Goal: Task Accomplishment & Management: Use online tool/utility

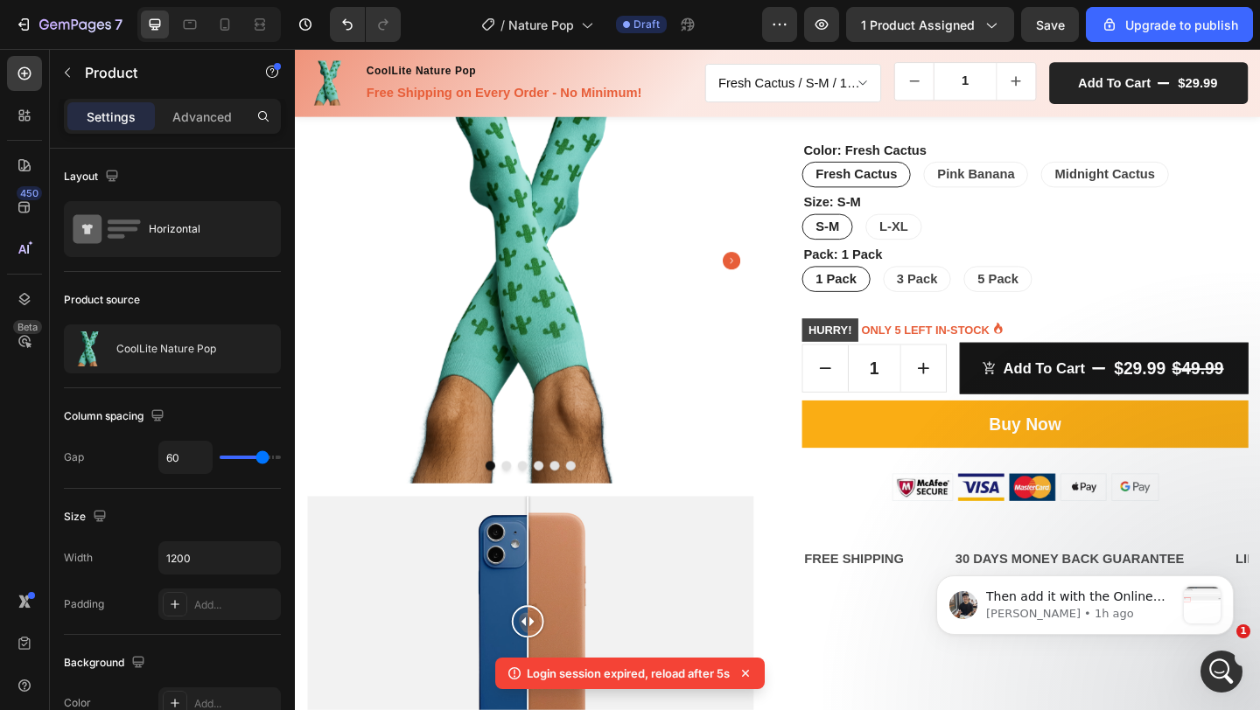
scroll to position [5436, 0]
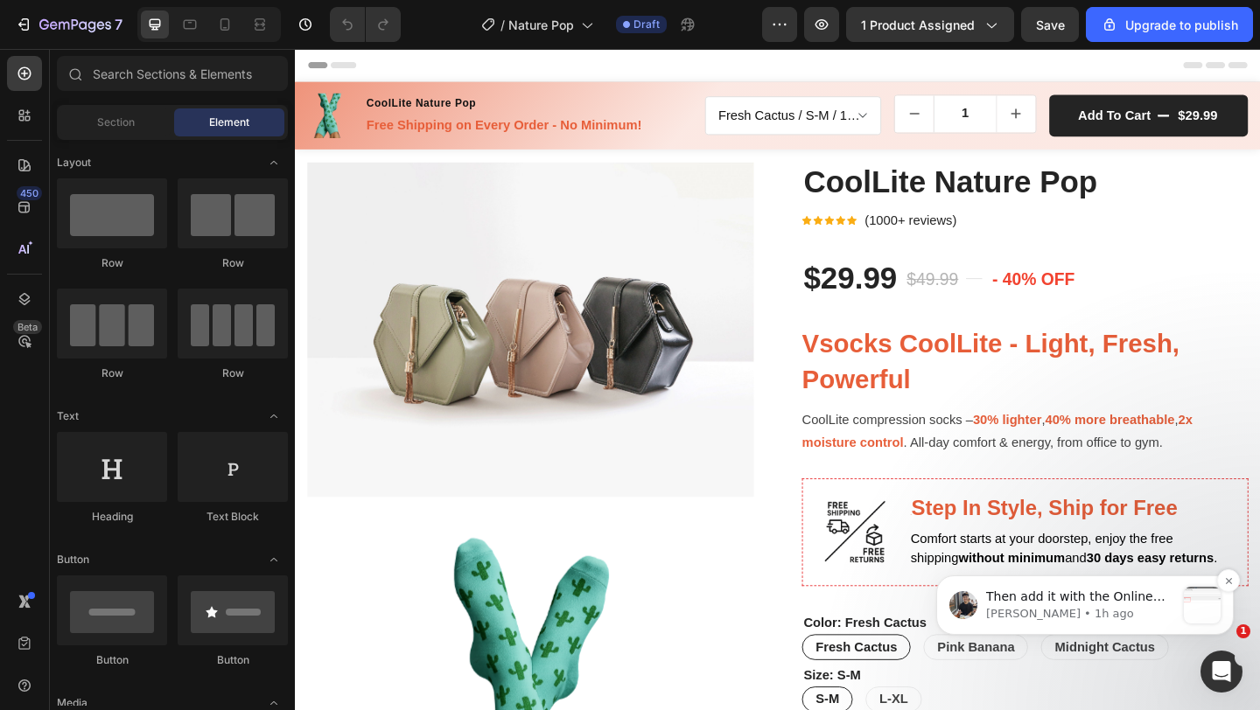
click at [1101, 623] on div "Then add it with the Online Store: Let me know if it worked on your end. [PERSO…" at bounding box center [1080, 606] width 189 height 35
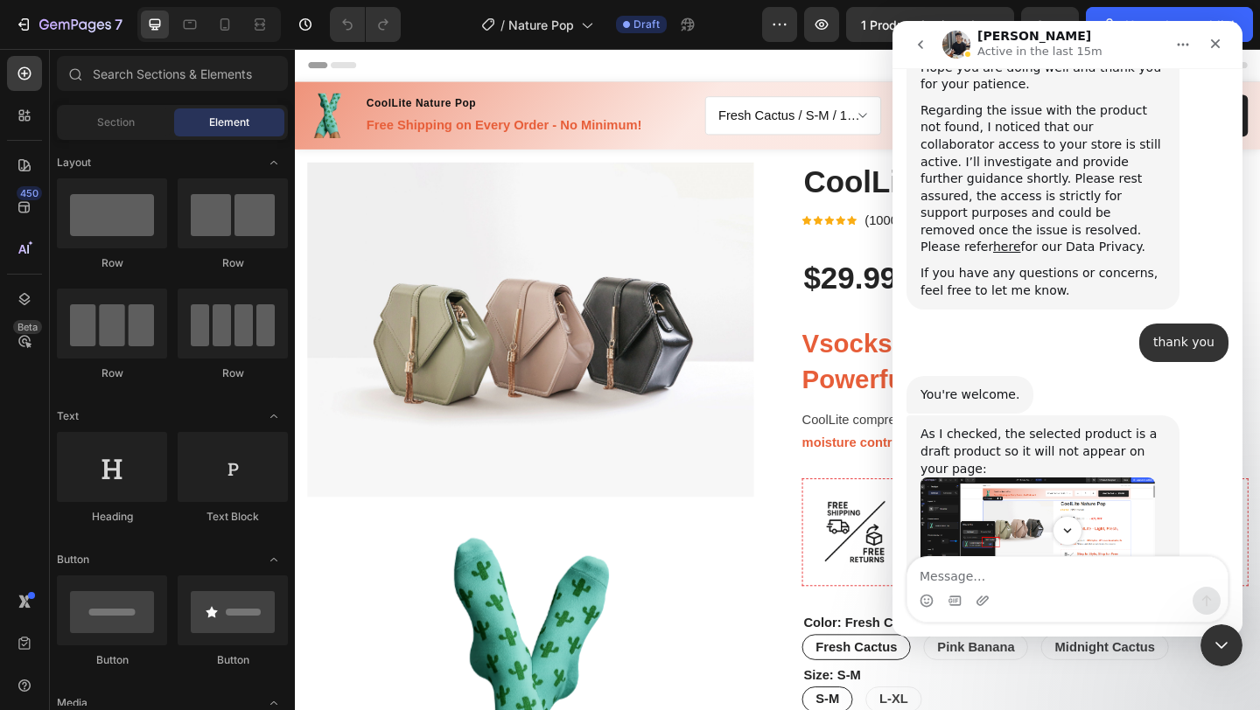
scroll to position [5436, 0]
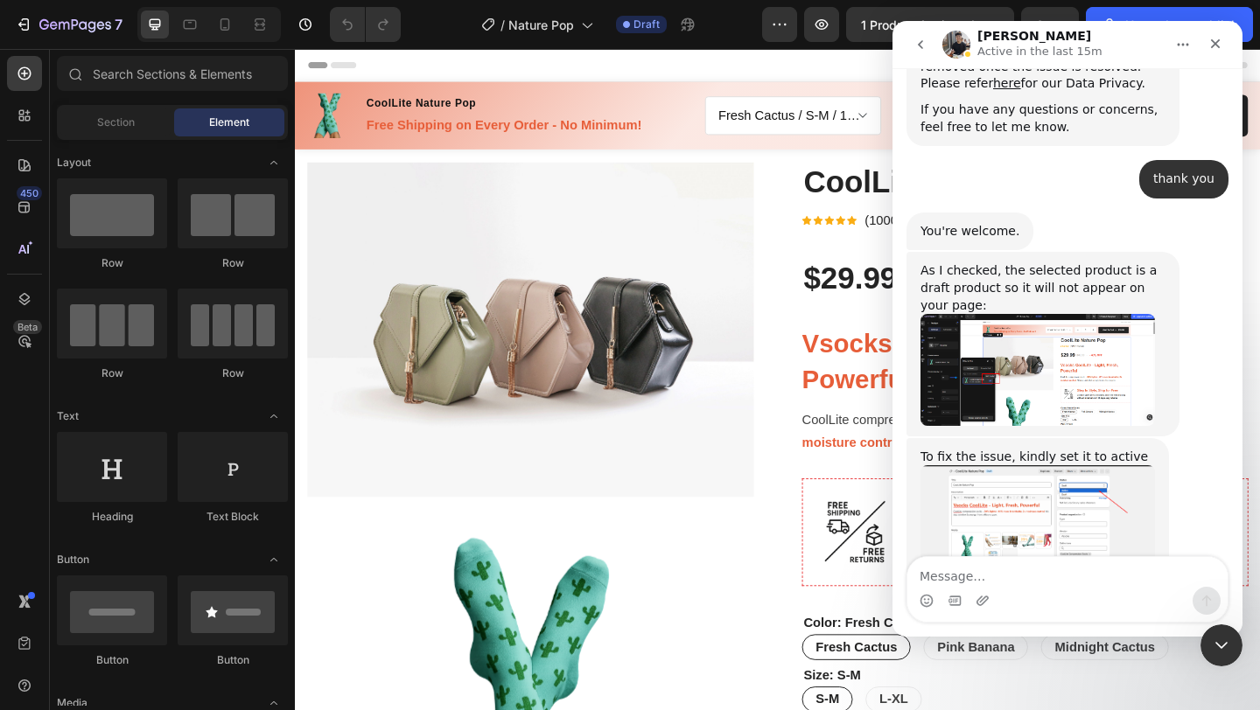
click at [1057, 627] on img "Tony says…" at bounding box center [1037, 682] width 234 height 111
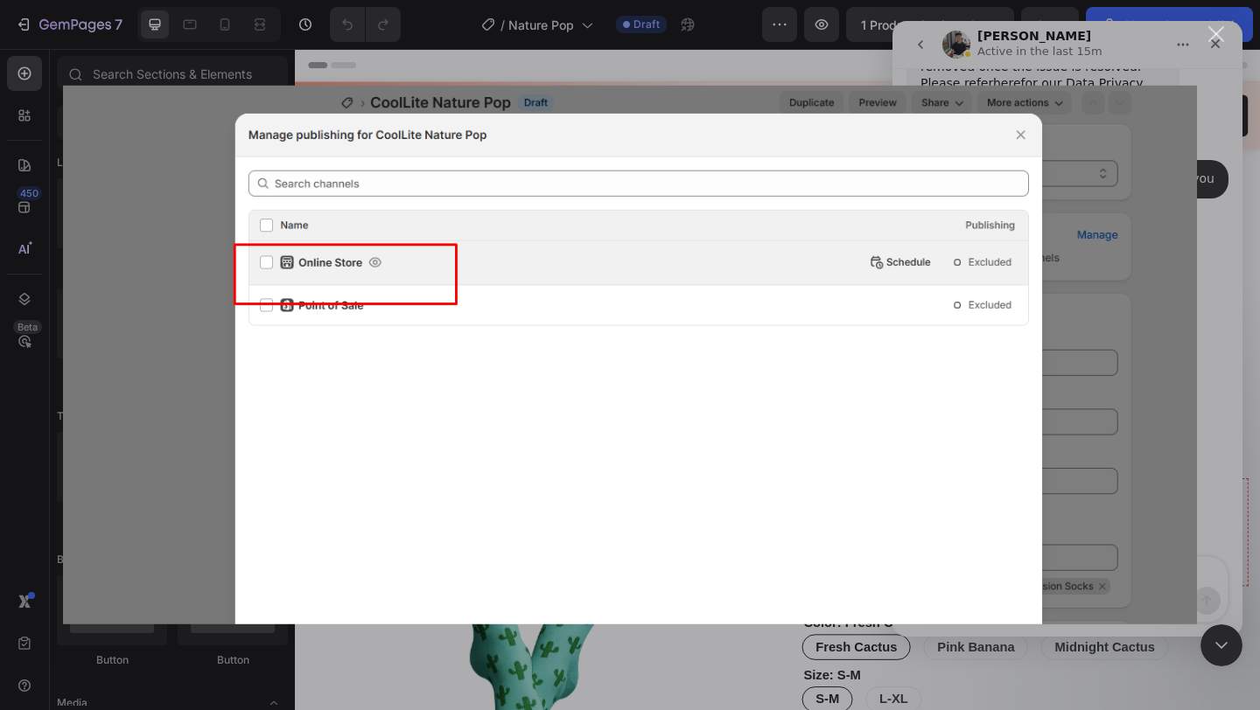
scroll to position [0, 0]
click at [1073, 364] on img "Close" at bounding box center [630, 355] width 1134 height 539
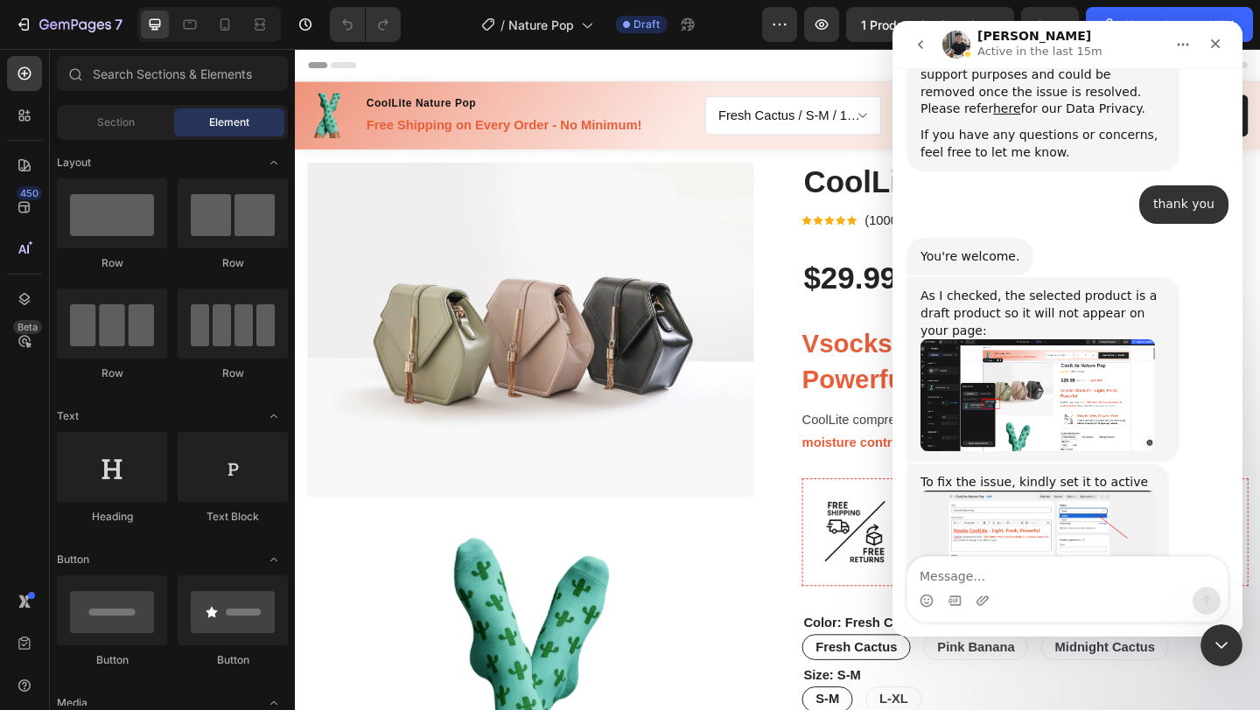
scroll to position [5408, 0]
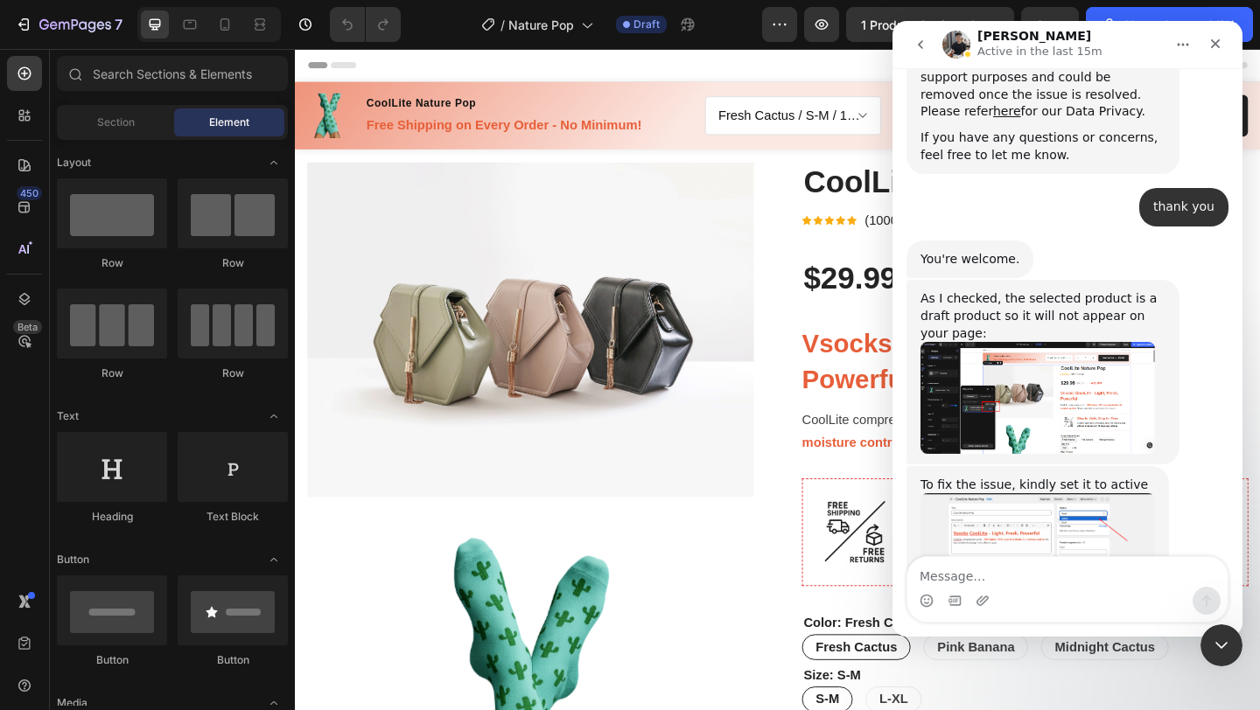
click at [1017, 493] on img "Tony says…" at bounding box center [1037, 554] width 234 height 122
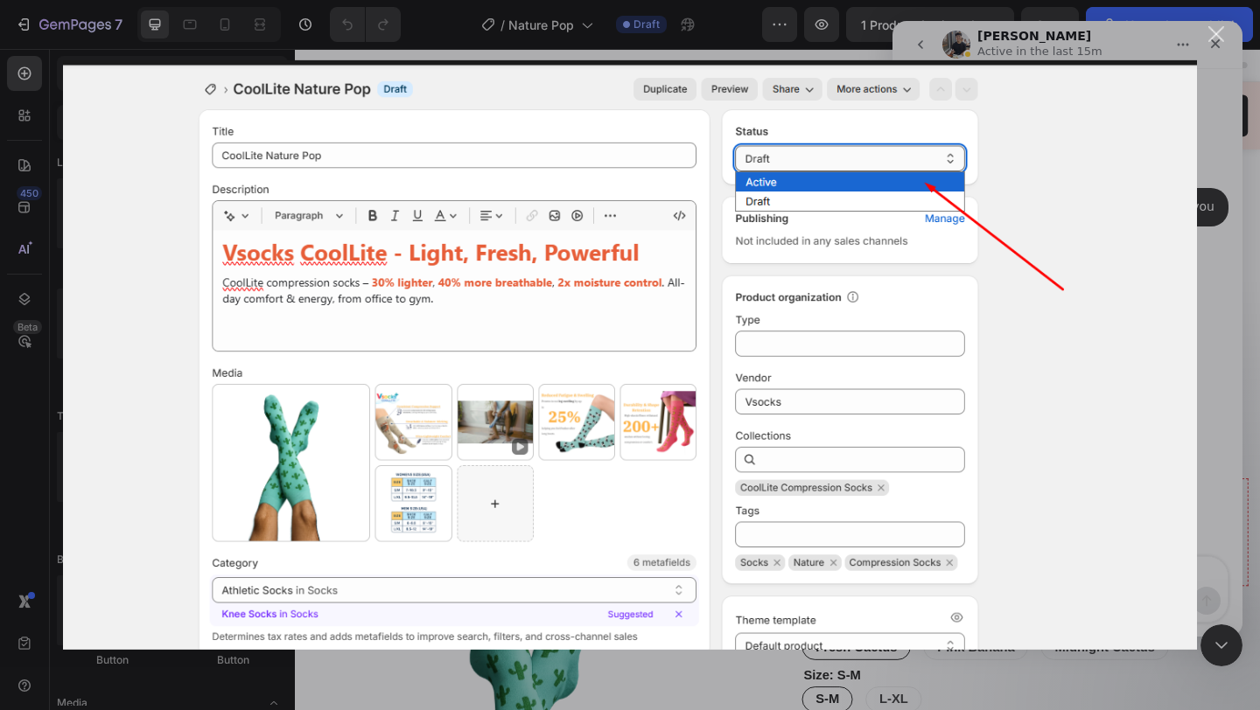
scroll to position [0, 0]
click at [1226, 283] on div "Intercom messenger" at bounding box center [630, 355] width 1260 height 710
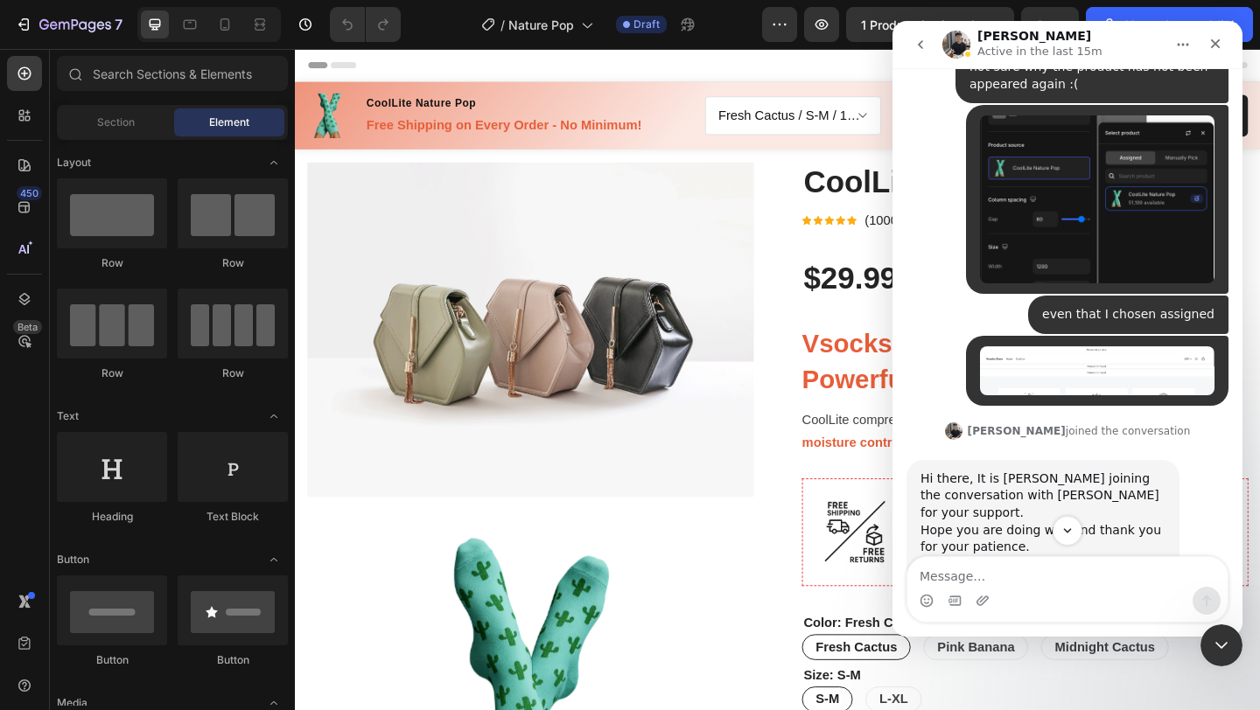
scroll to position [5436, 0]
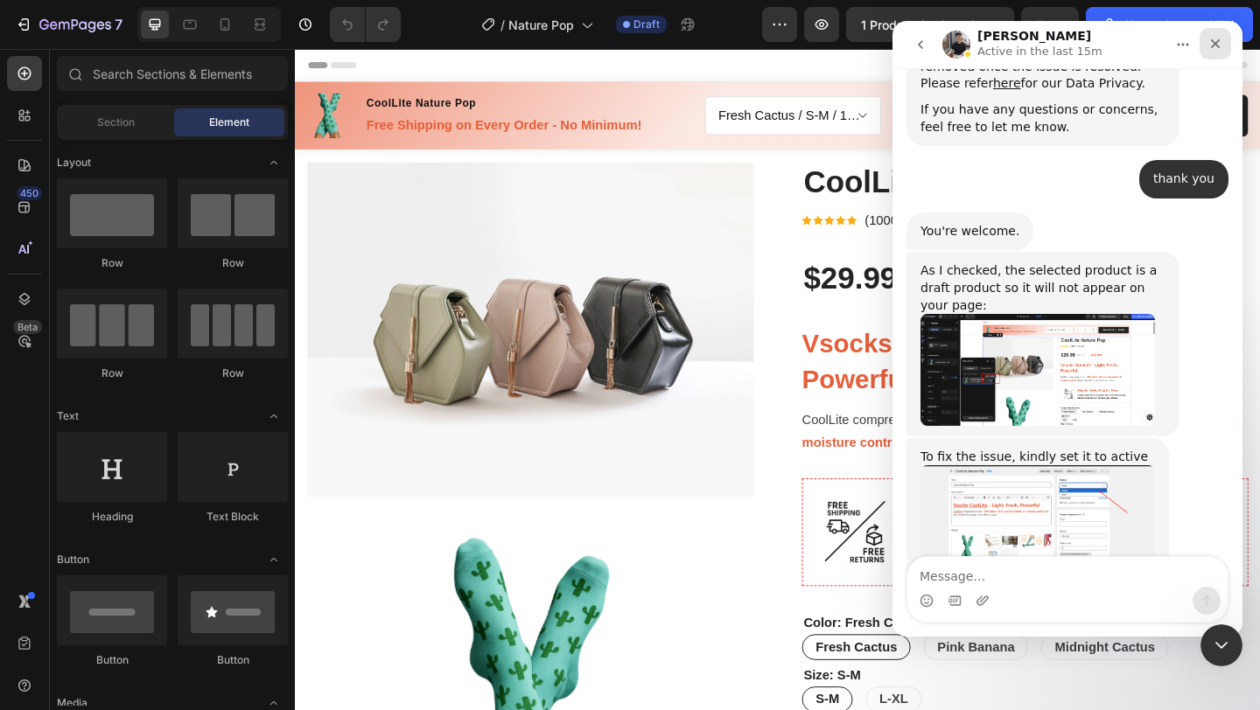
click at [1210, 38] on icon "Close" at bounding box center [1215, 44] width 14 height 14
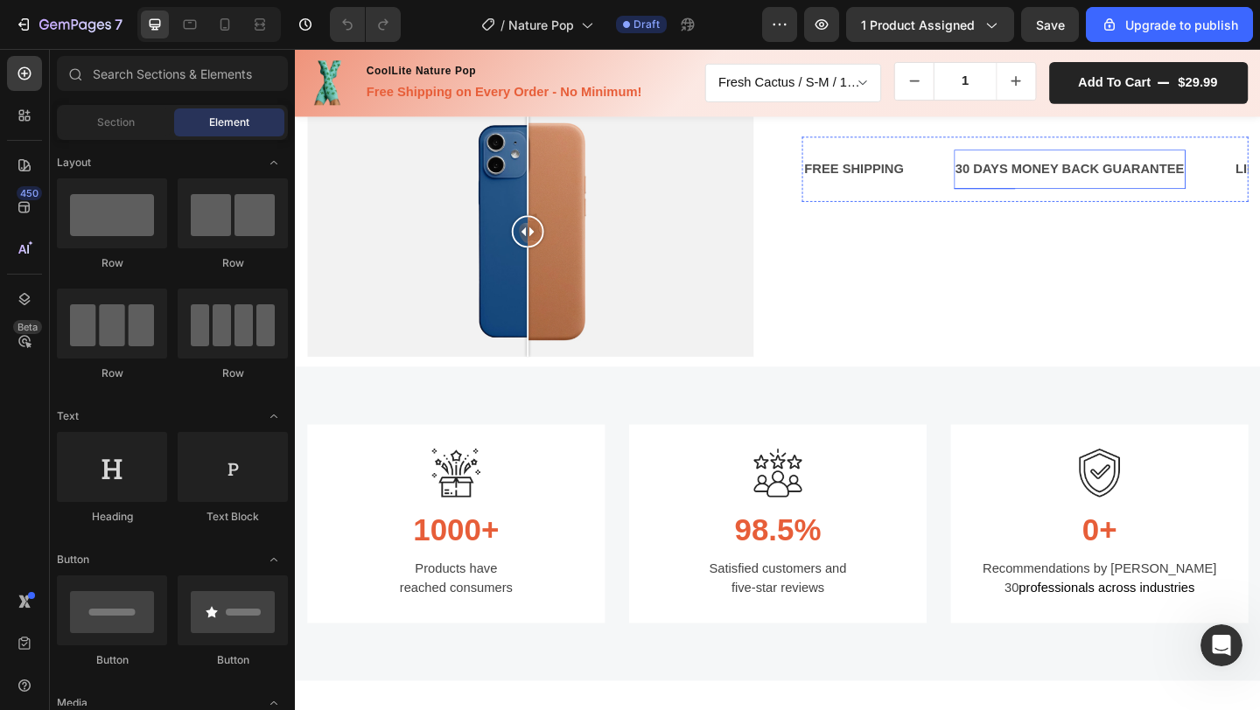
scroll to position [947, 0]
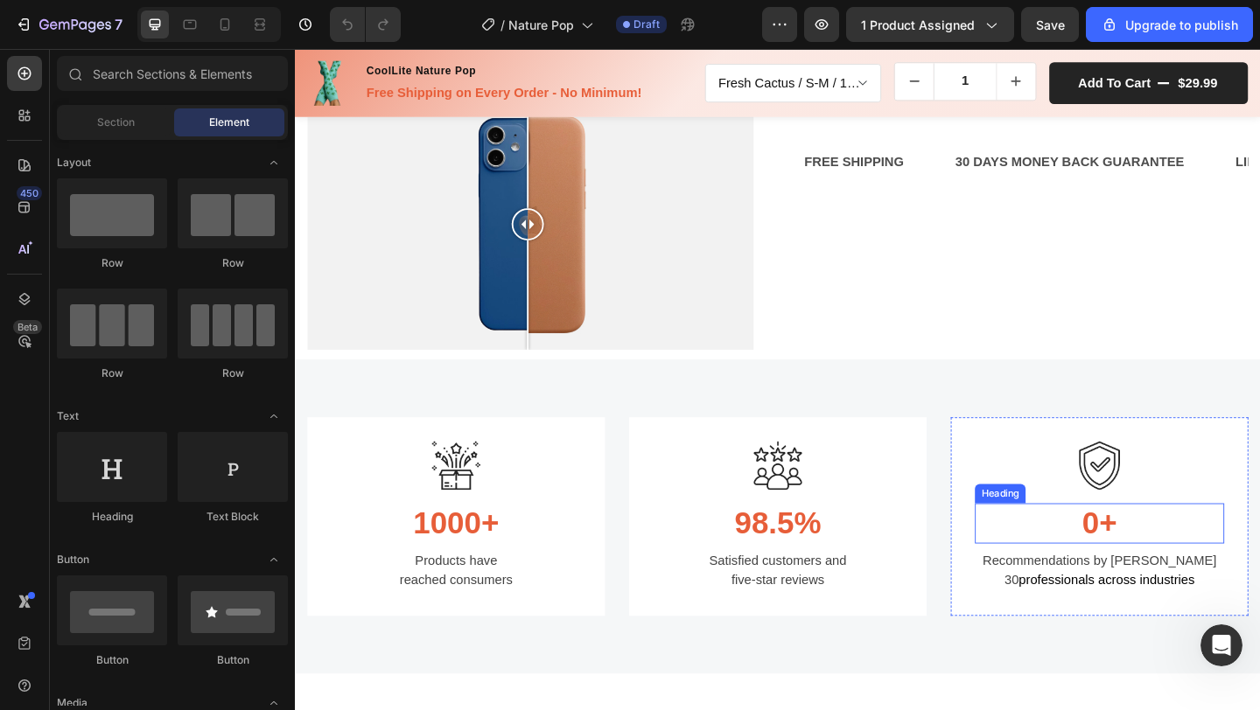
click at [1146, 550] on h3 "0+" at bounding box center [1169, 565] width 271 height 44
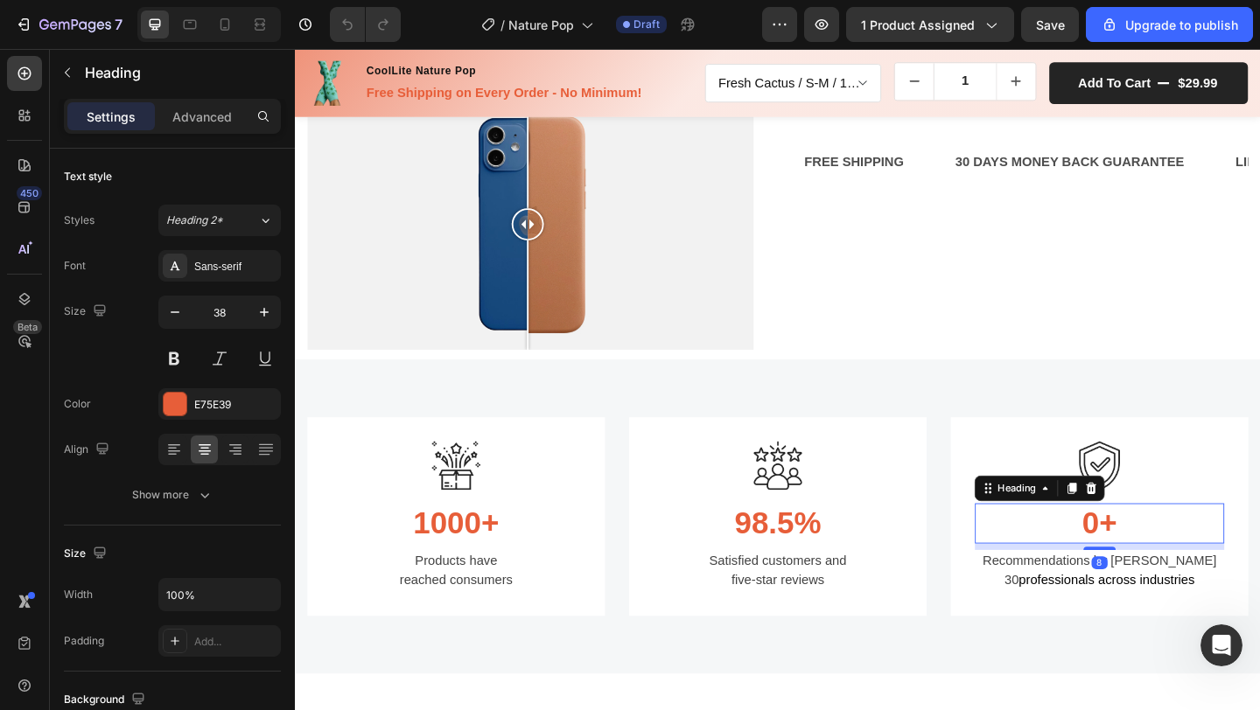
click at [1143, 554] on h3 "0+" at bounding box center [1169, 565] width 271 height 44
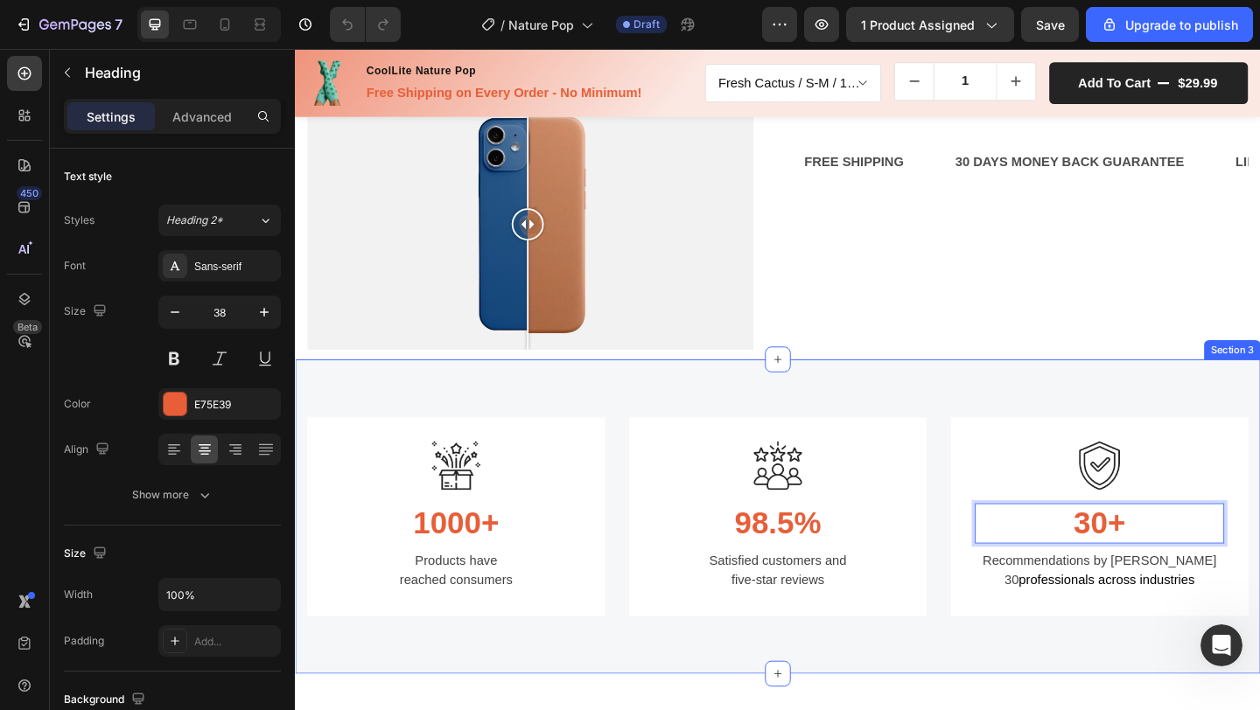
click at [1241, 675] on div "Image 1000+ Heading Products have reached consumers Text block Row Image 98.5% …" at bounding box center [820, 557] width 1050 height 341
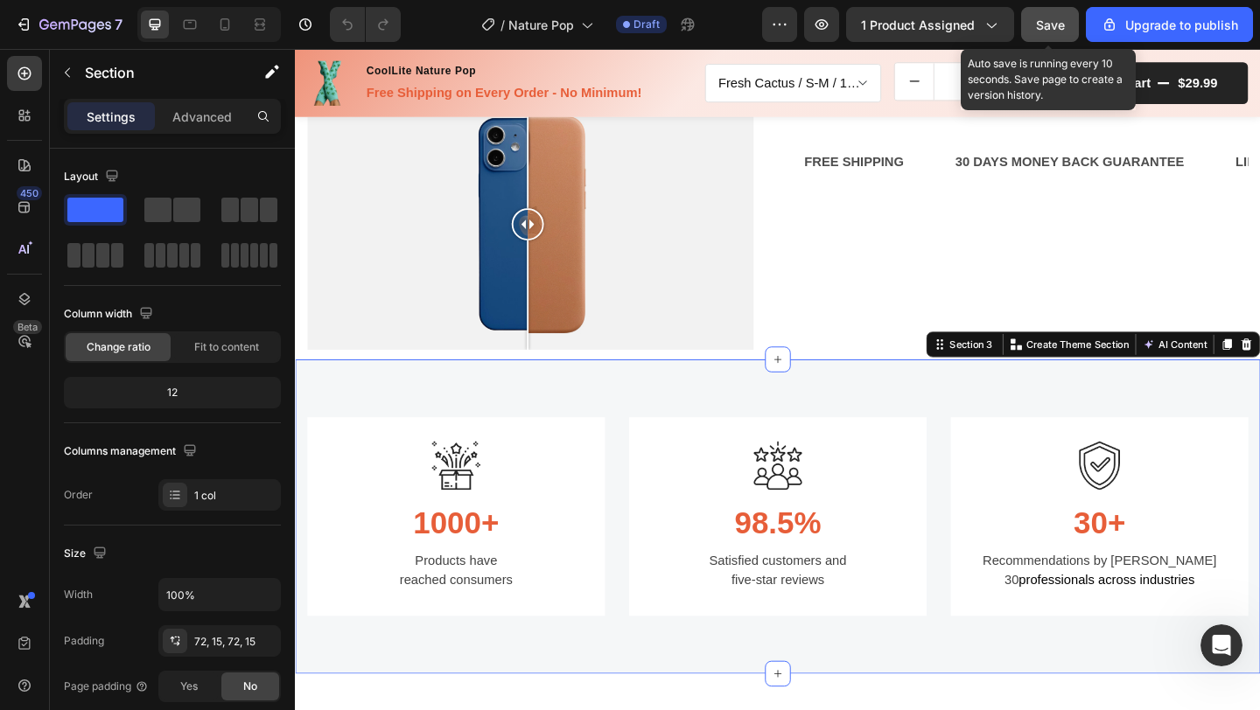
click at [1052, 25] on span "Save" at bounding box center [1050, 24] width 29 height 15
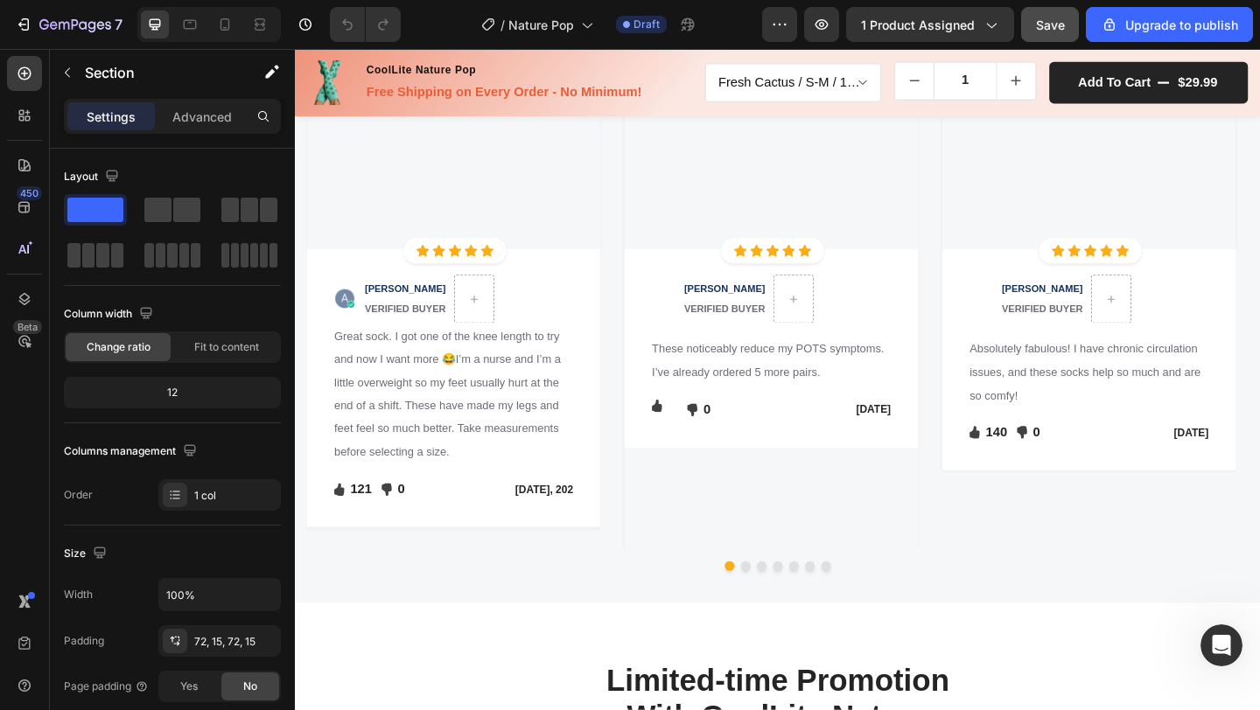
scroll to position [2523, 0]
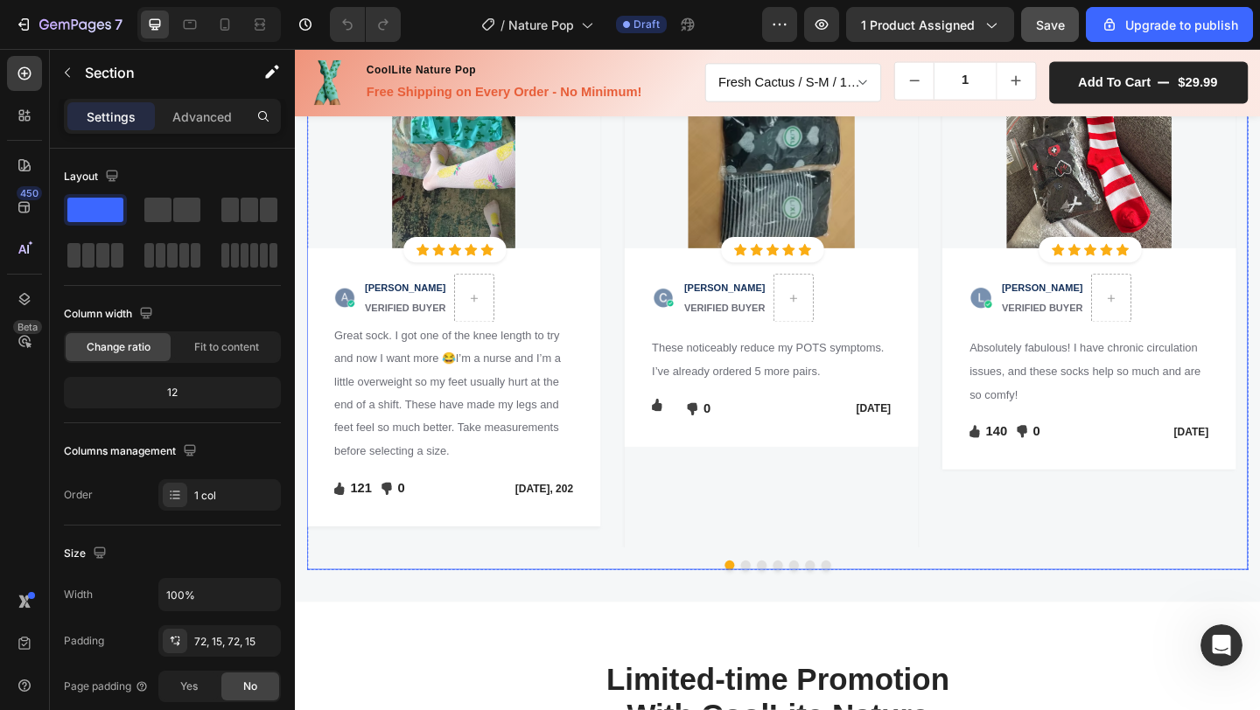
click at [781, 608] on button "Dot" at bounding box center [785, 610] width 10 height 10
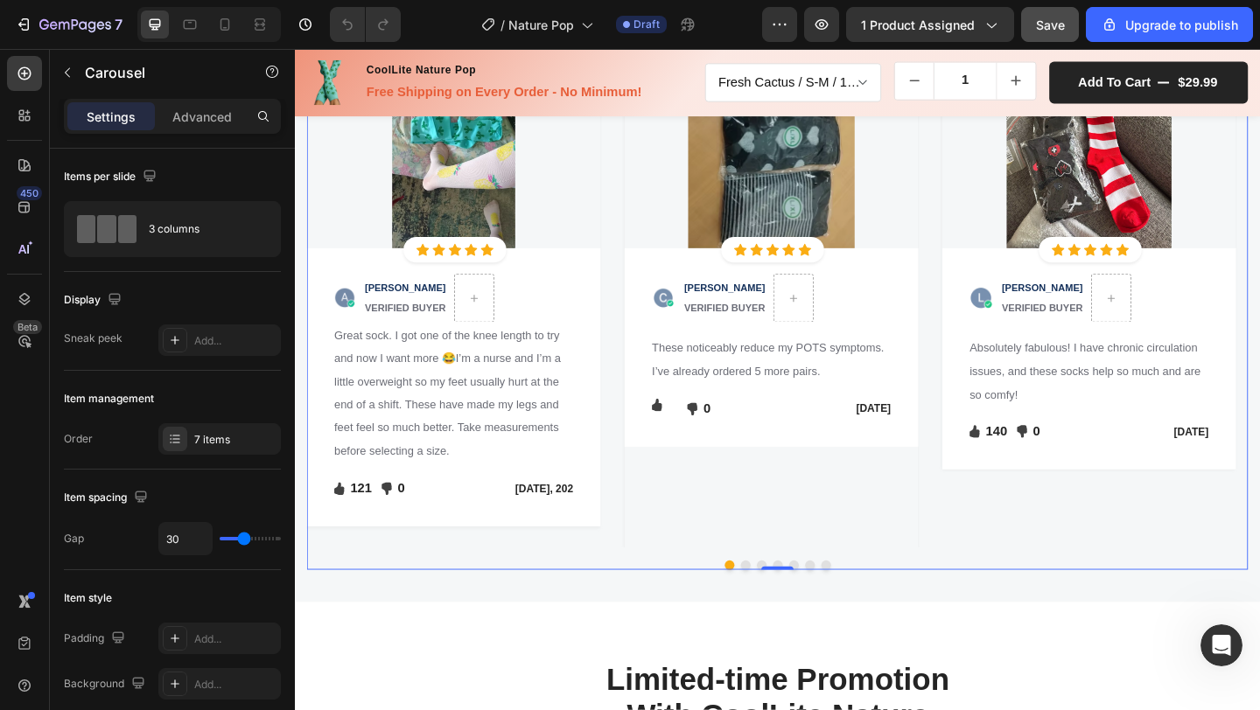
click at [780, 616] on button "Dot" at bounding box center [785, 610] width 10 height 10
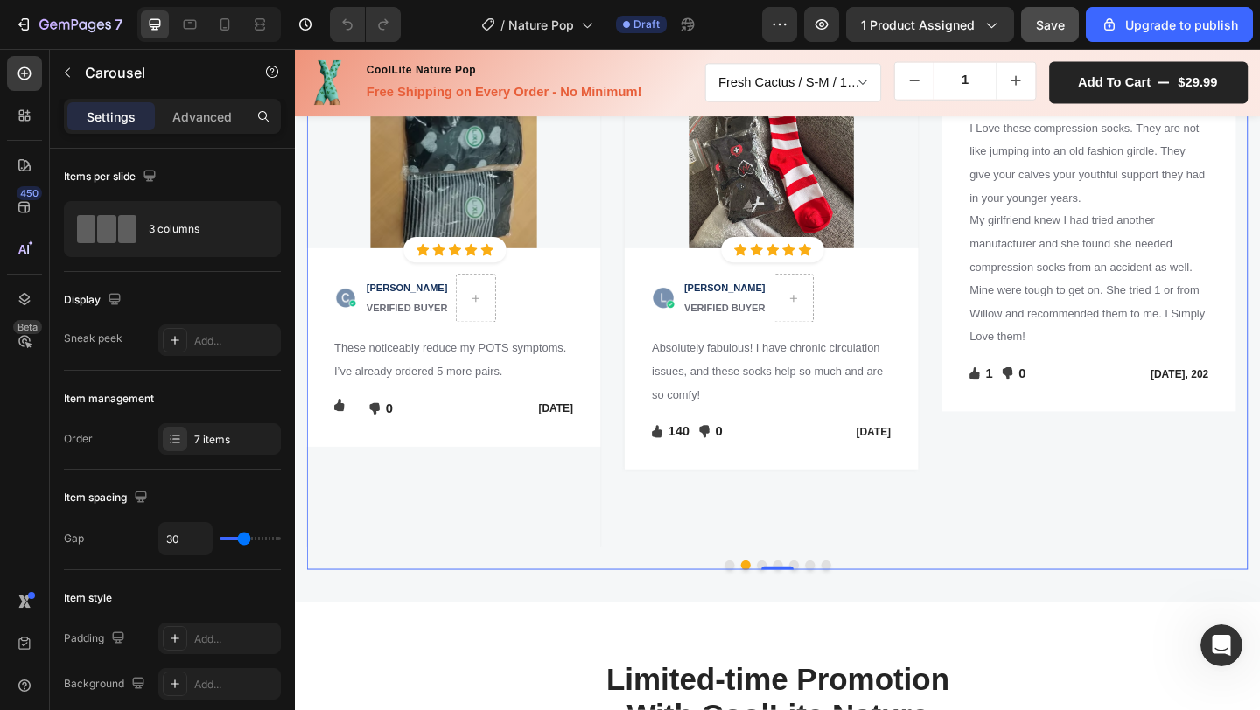
click at [797, 616] on button "Dot" at bounding box center [802, 610] width 10 height 10
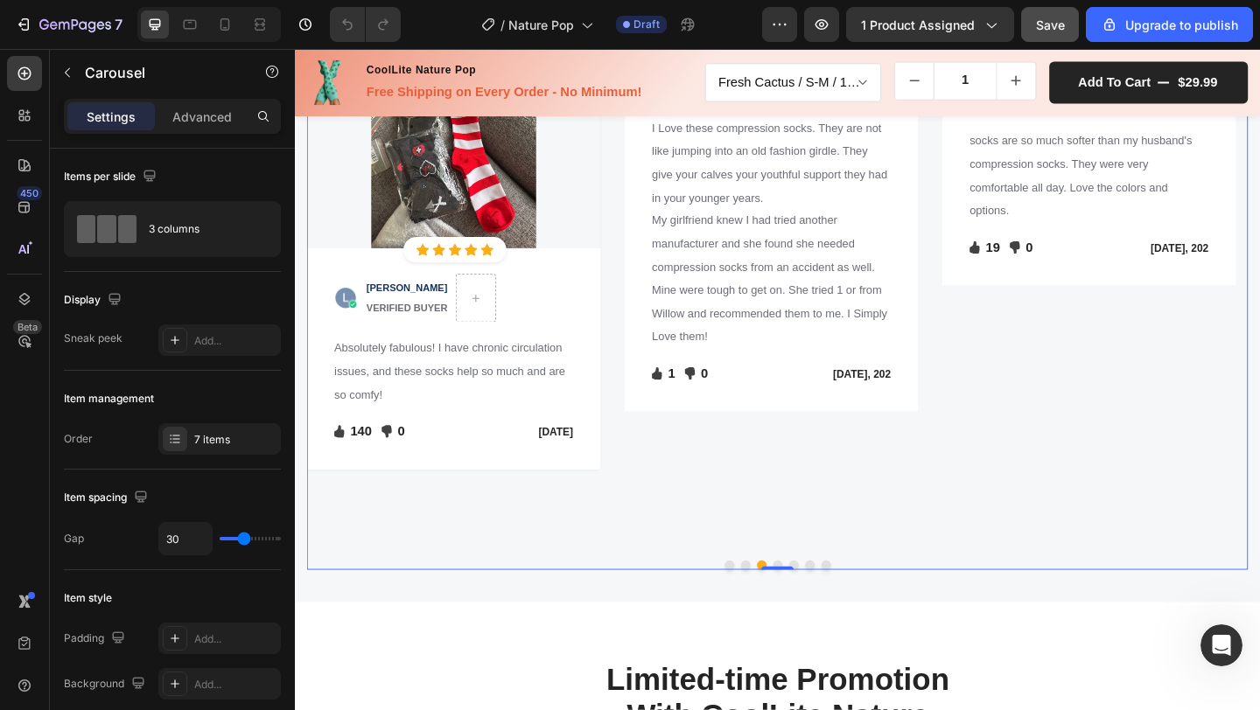
click at [815, 616] on button "Dot" at bounding box center [820, 610] width 10 height 10
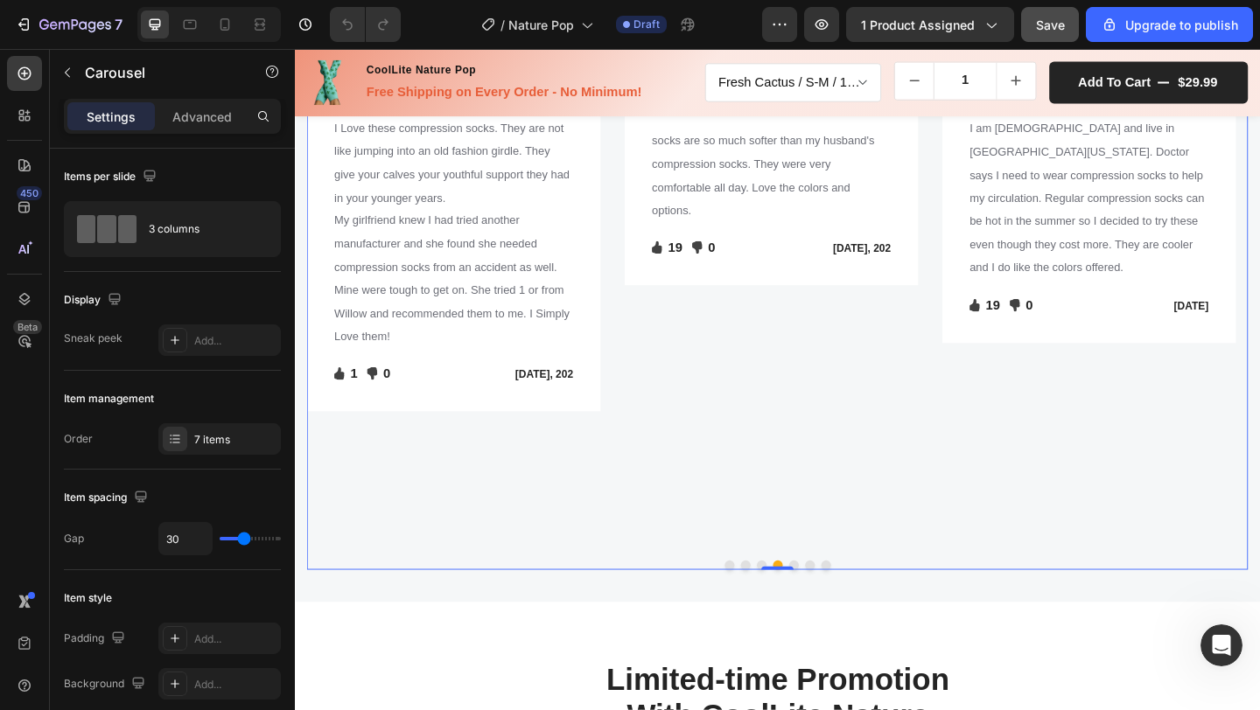
click at [832, 616] on button "Dot" at bounding box center [837, 610] width 10 height 10
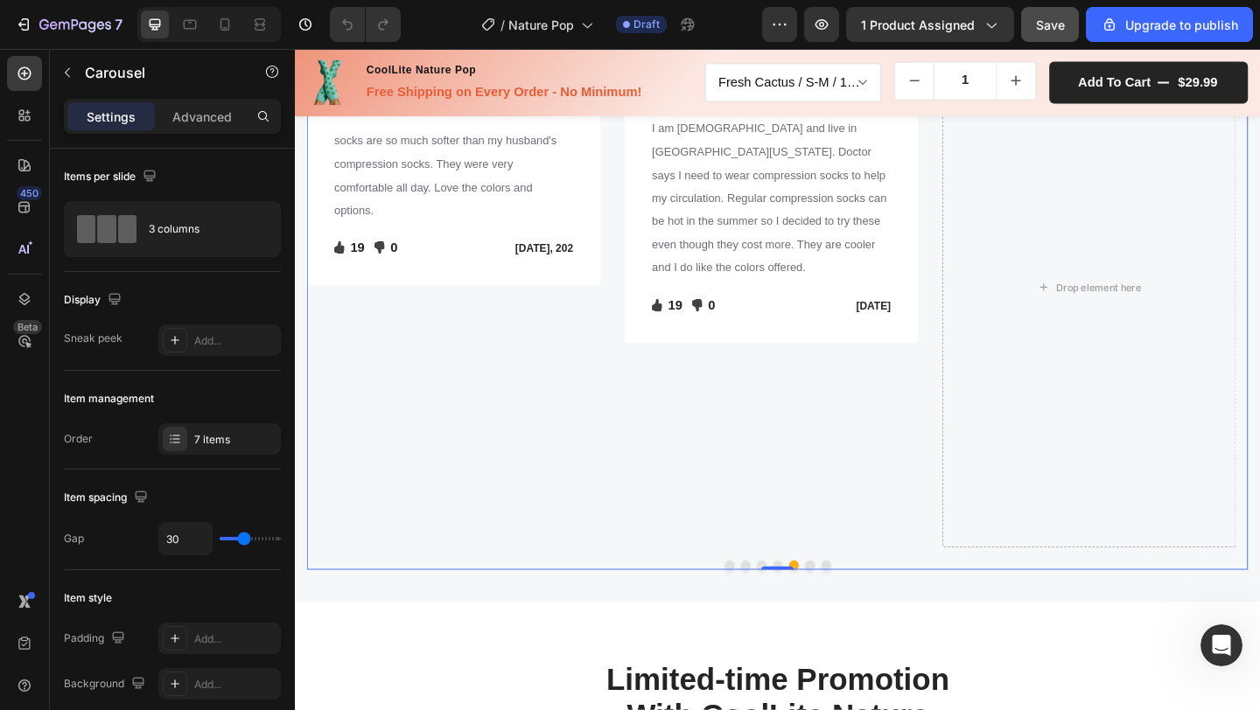
click at [850, 616] on button "Dot" at bounding box center [855, 610] width 10 height 10
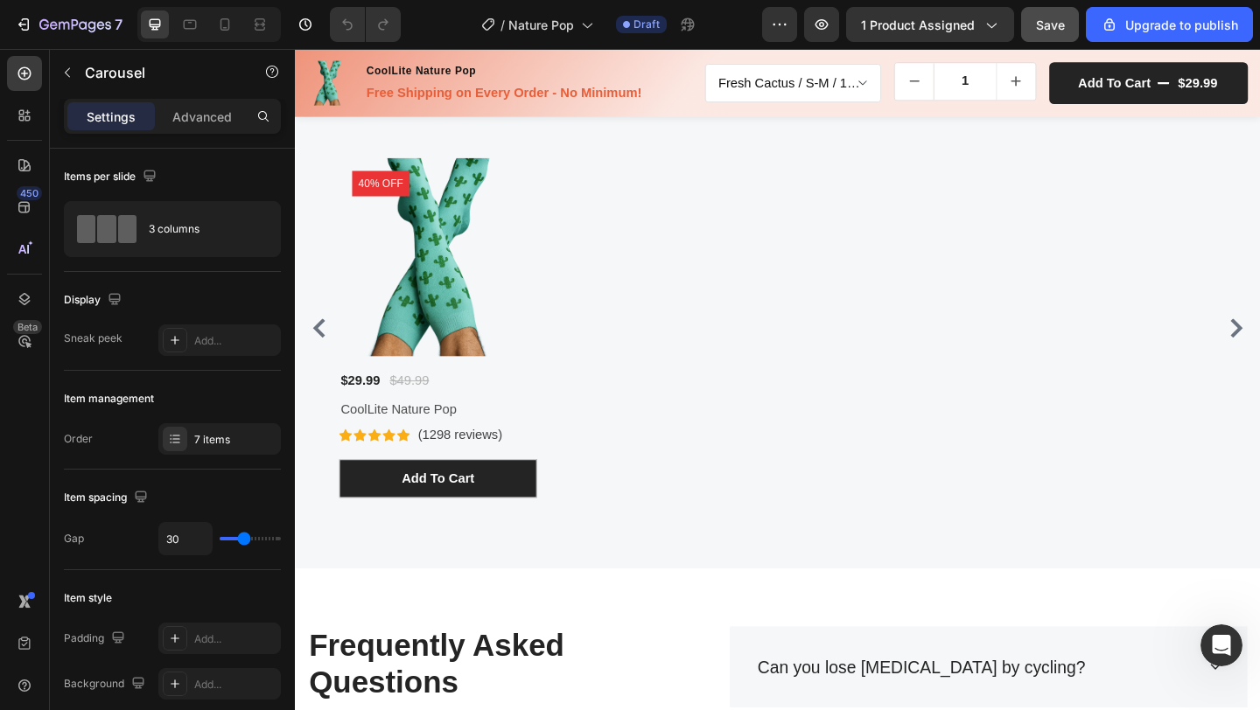
scroll to position [4052, 0]
